Goal: Check status: Check status

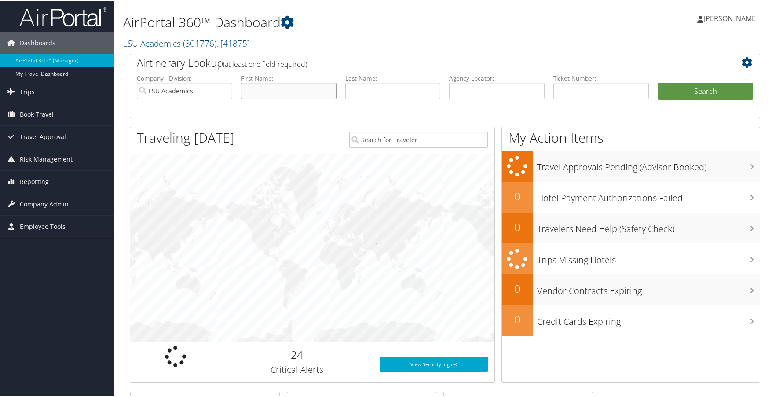
click at [277, 92] on input "text" at bounding box center [288, 90] width 95 height 16
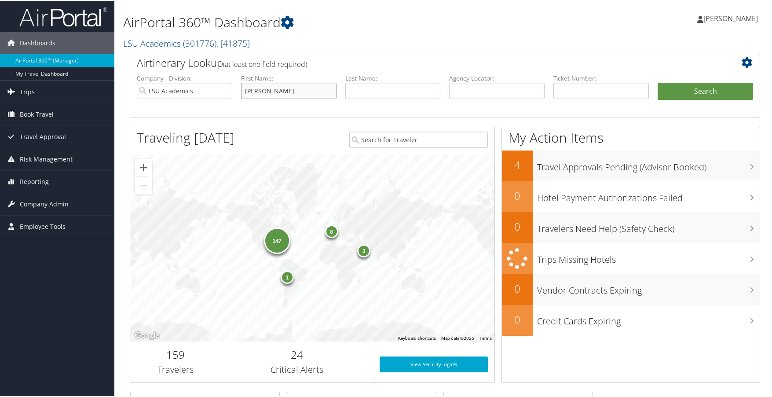
type input "Whitney"
type input "James"
click at [658, 82] on button "Search" at bounding box center [705, 91] width 95 height 18
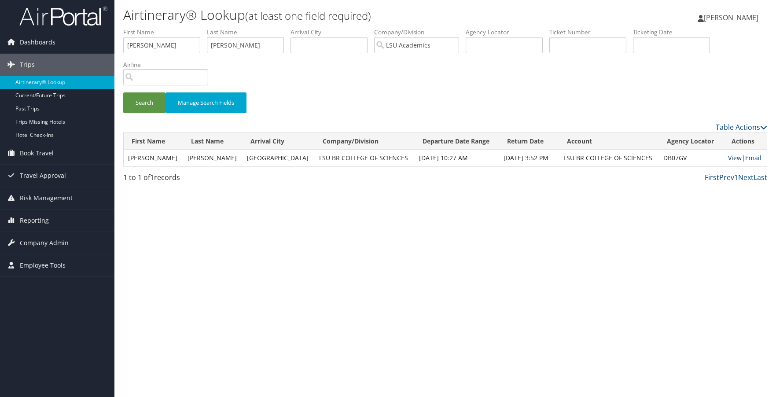
click at [728, 157] on link "View" at bounding box center [735, 158] width 14 height 8
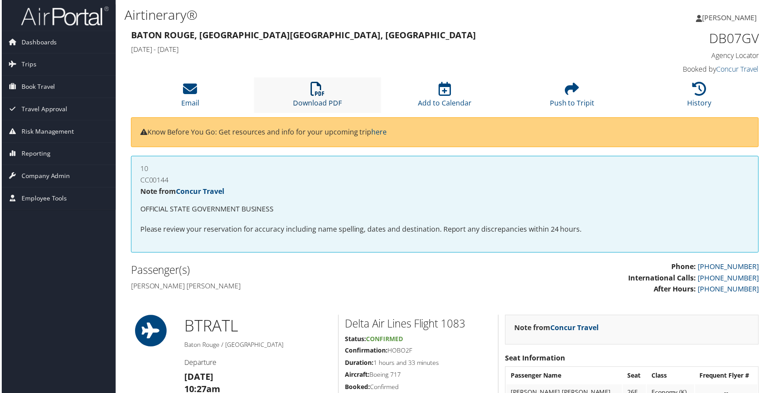
click at [313, 102] on link "Download PDF" at bounding box center [317, 97] width 49 height 21
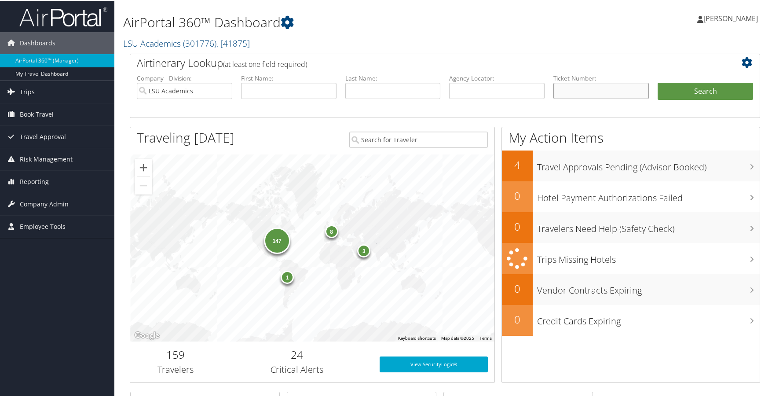
click at [571, 89] on input "text" at bounding box center [600, 90] width 95 height 16
paste input "0018999918660"
type input "0018999918660"
click at [675, 92] on button "Search" at bounding box center [705, 91] width 95 height 18
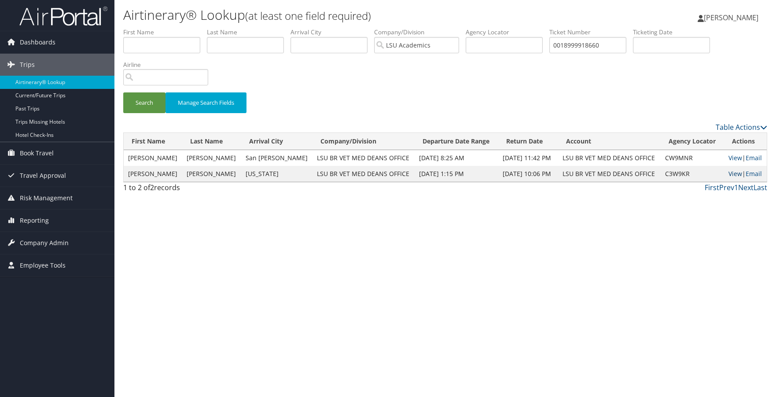
click at [733, 175] on link "View" at bounding box center [735, 173] width 14 height 8
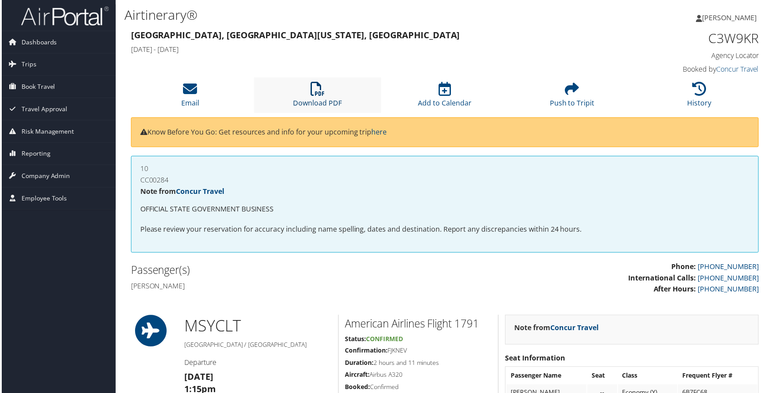
click at [301, 99] on link "Download PDF" at bounding box center [317, 97] width 49 height 21
